Goal: Task Accomplishment & Management: Manage account settings

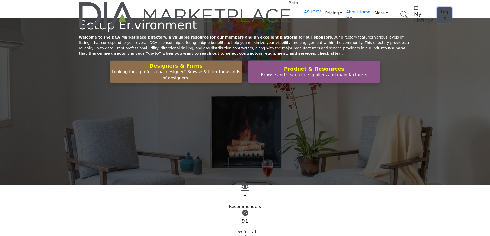
click at [441, 9] on span "Log In" at bounding box center [444, 14] width 7 height 11
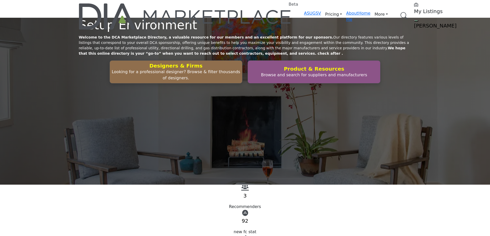
click at [414, 23] on h5 "[PERSON_NAME]" at bounding box center [446, 26] width 64 height 6
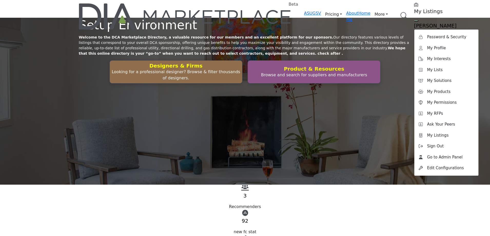
click at [414, 23] on h5 "[PERSON_NAME]" at bounding box center [446, 26] width 64 height 6
